Goal: Task Accomplishment & Management: Complete application form

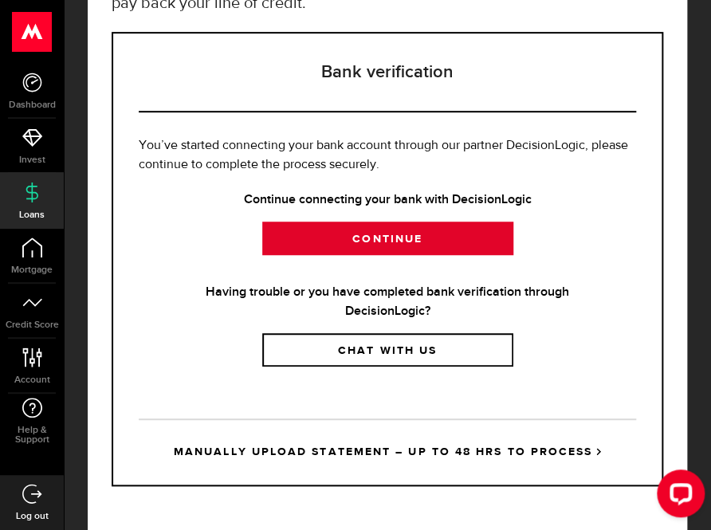
scroll to position [228, 0]
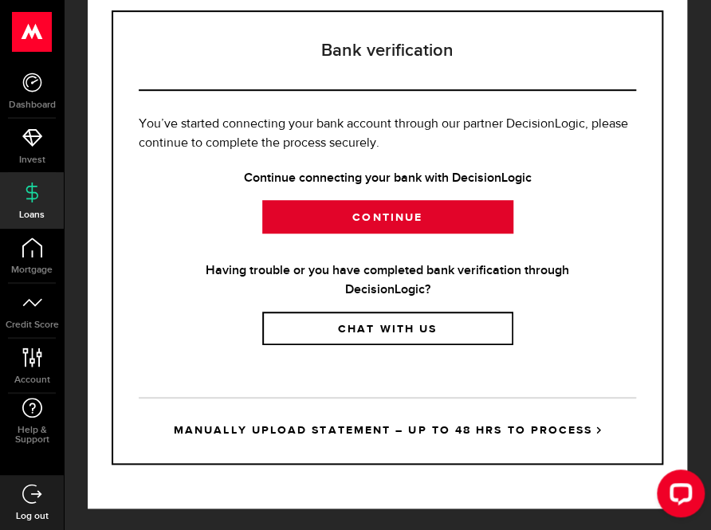
click at [395, 207] on link "Continue" at bounding box center [387, 216] width 251 height 33
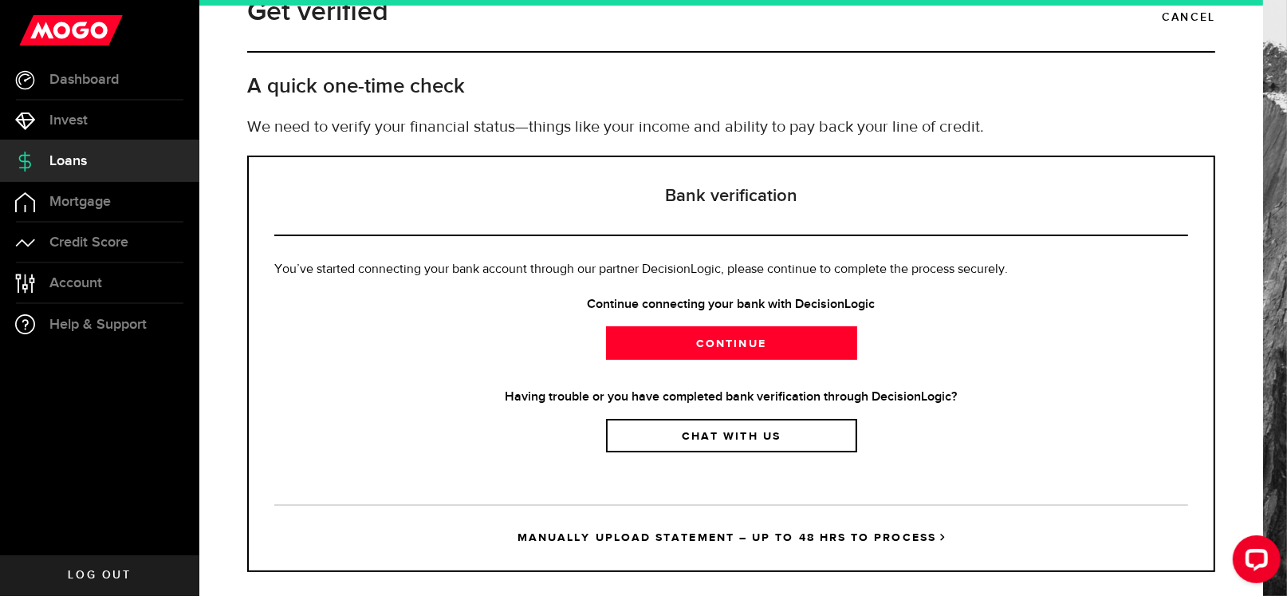
scroll to position [58, 0]
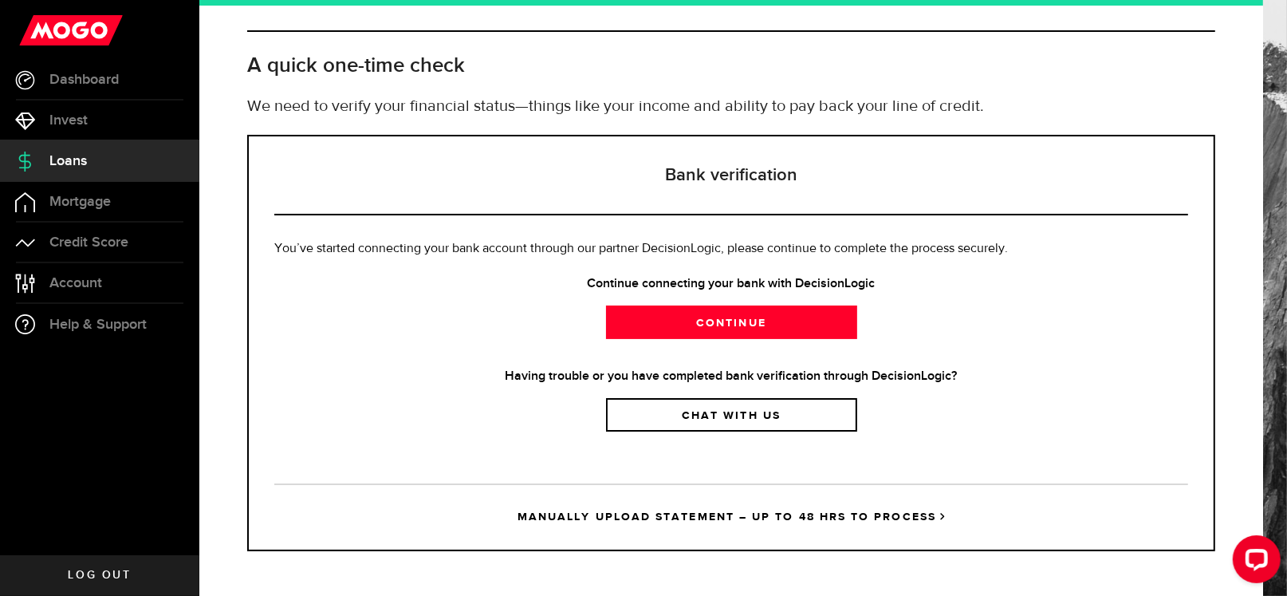
click at [715, 514] on link "MANUALLY UPLOAD STATEMENT – UP TO 48 HRS TO PROCESS" at bounding box center [731, 516] width 914 height 66
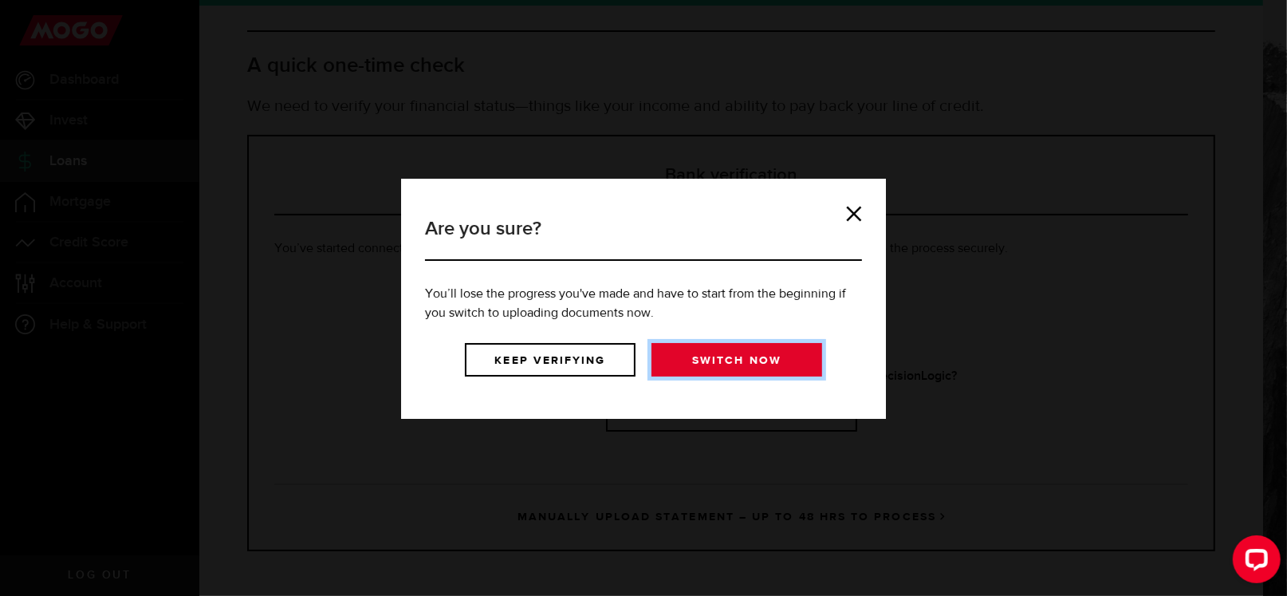
click at [710, 348] on link "Switch now" at bounding box center [736, 359] width 171 height 33
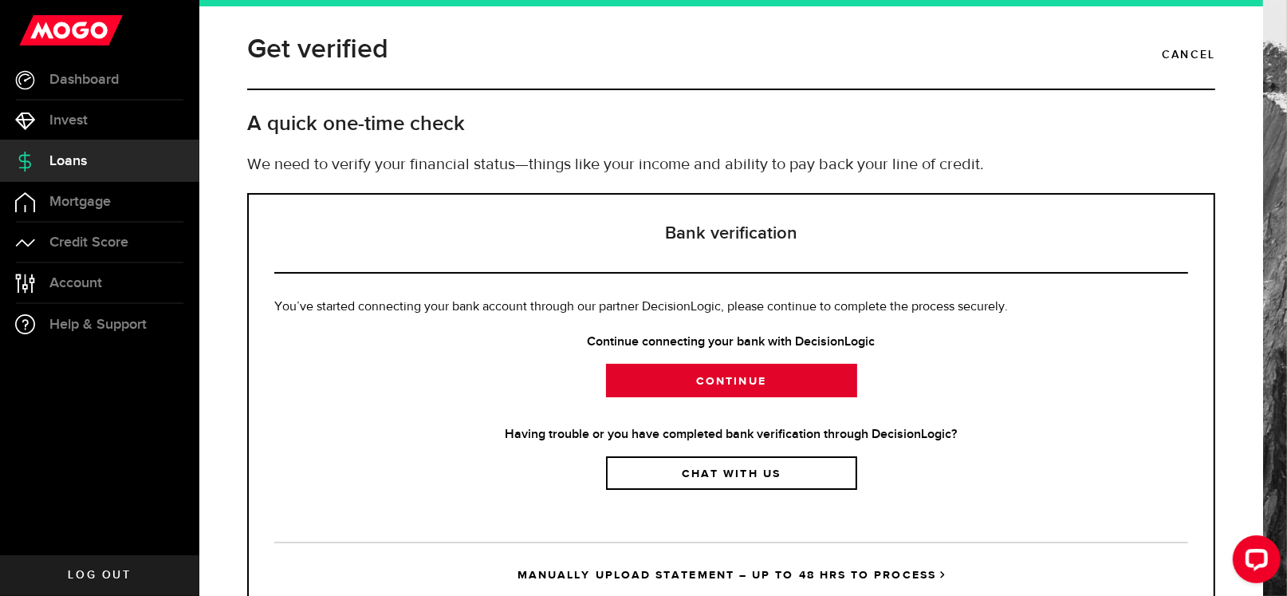
click at [745, 376] on link "Continue" at bounding box center [731, 380] width 251 height 33
click at [751, 381] on link "Continue" at bounding box center [731, 380] width 251 height 33
